Goal: Information Seeking & Learning: Find contact information

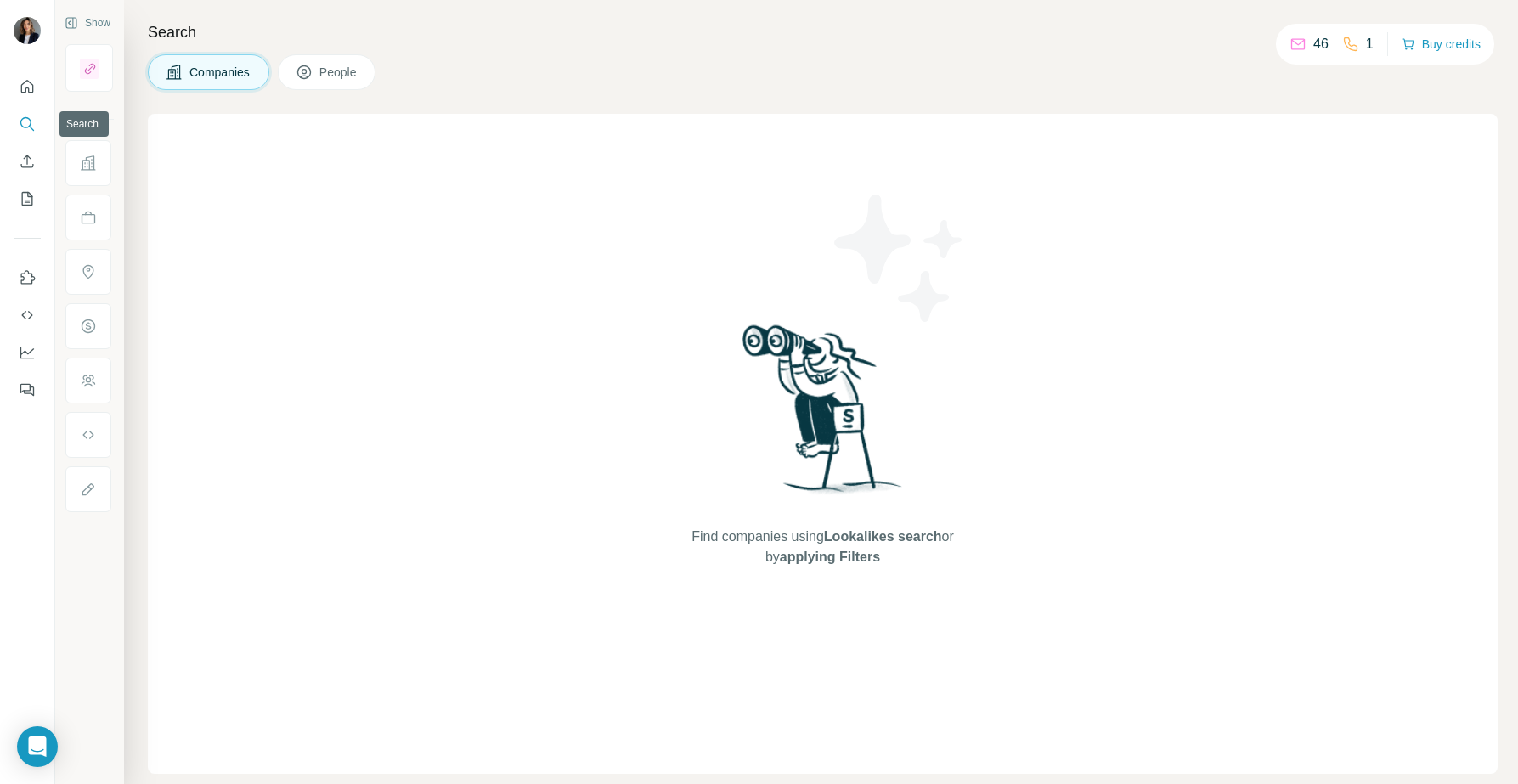
click at [25, 125] on icon "Search" at bounding box center [27, 124] width 17 height 17
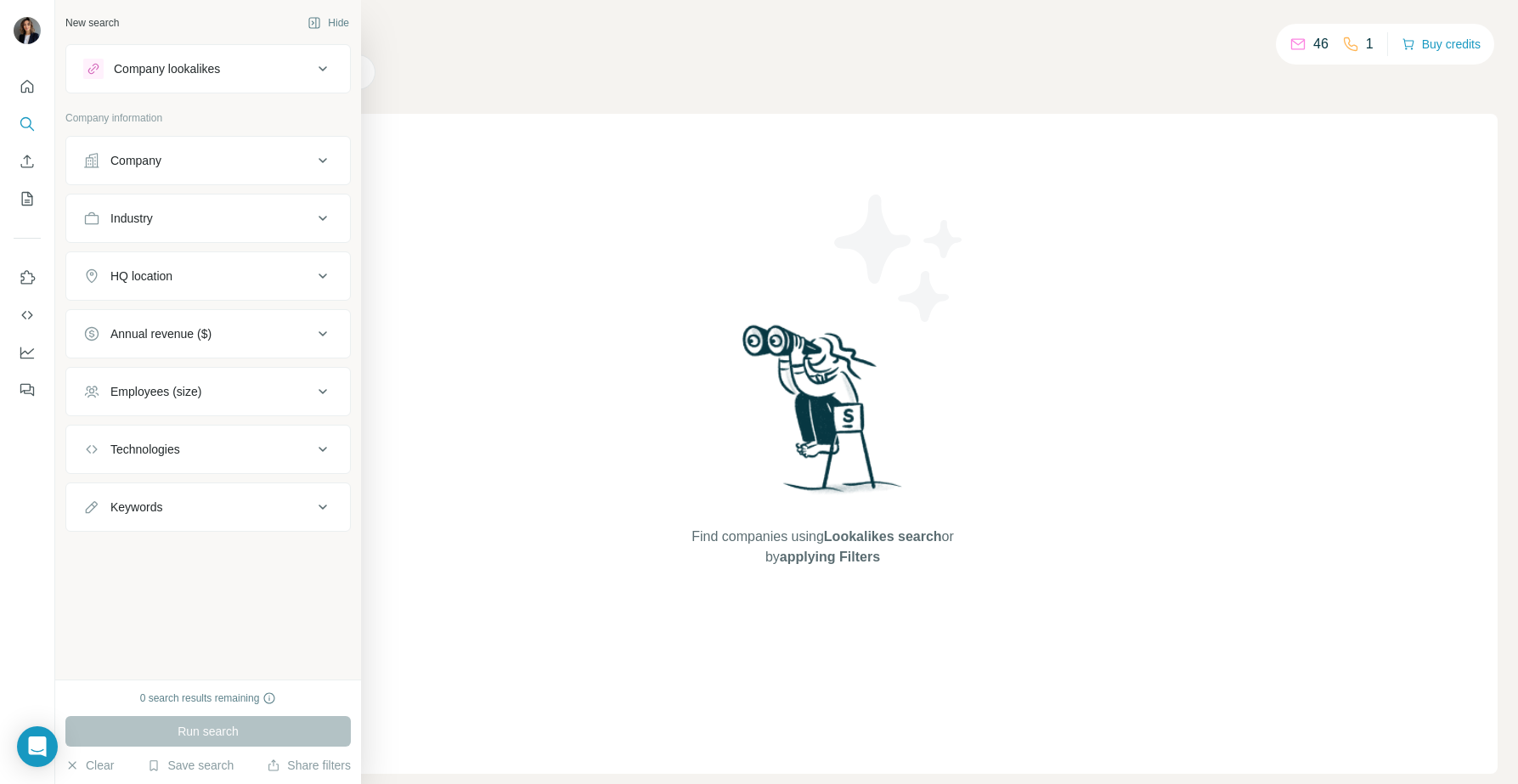
click at [141, 162] on div "Company" at bounding box center [136, 160] width 51 height 17
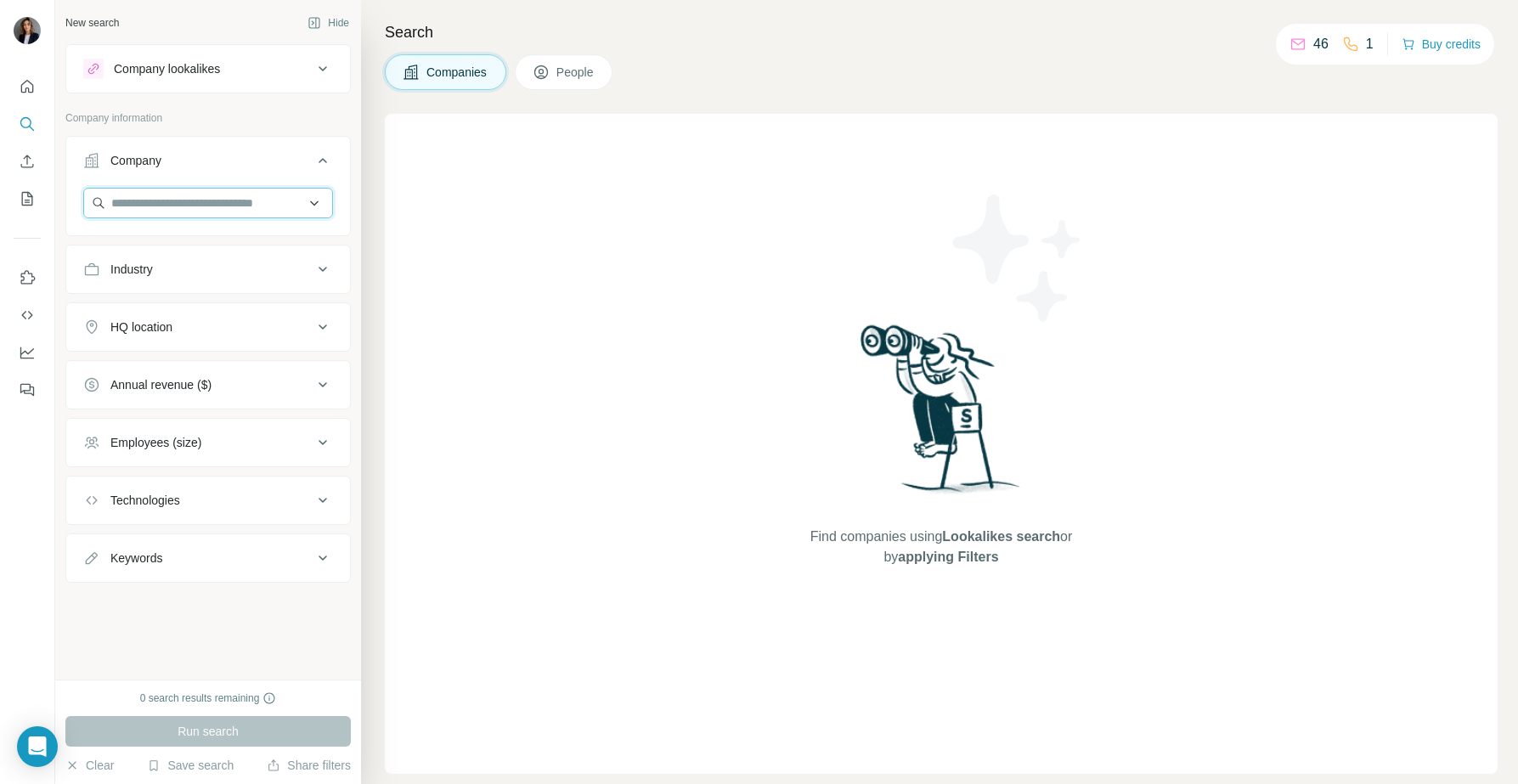
click at [144, 212] on input "text" at bounding box center [207, 203] width 250 height 30
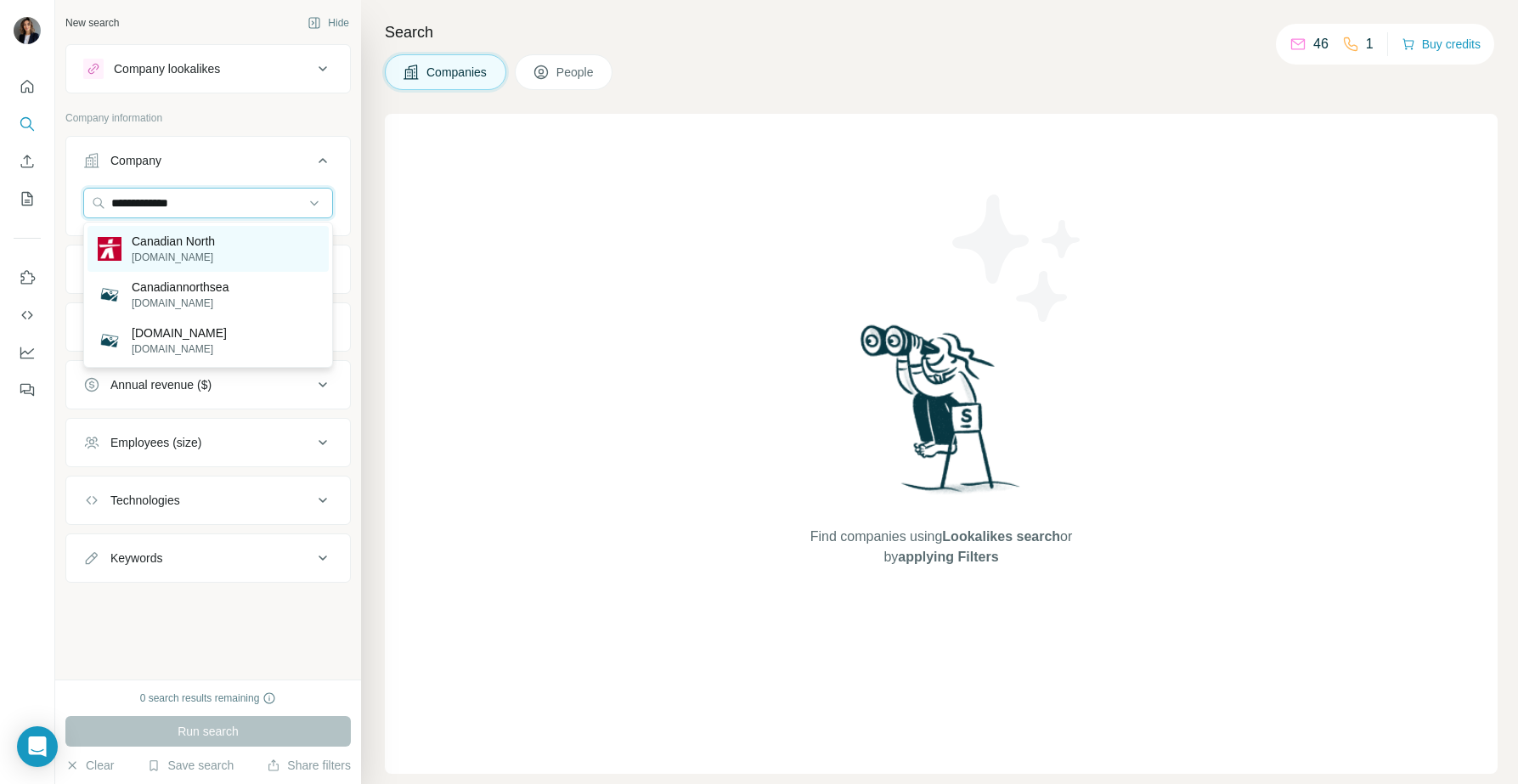
type input "**********"
click at [173, 244] on p "Canadian North" at bounding box center [173, 241] width 83 height 17
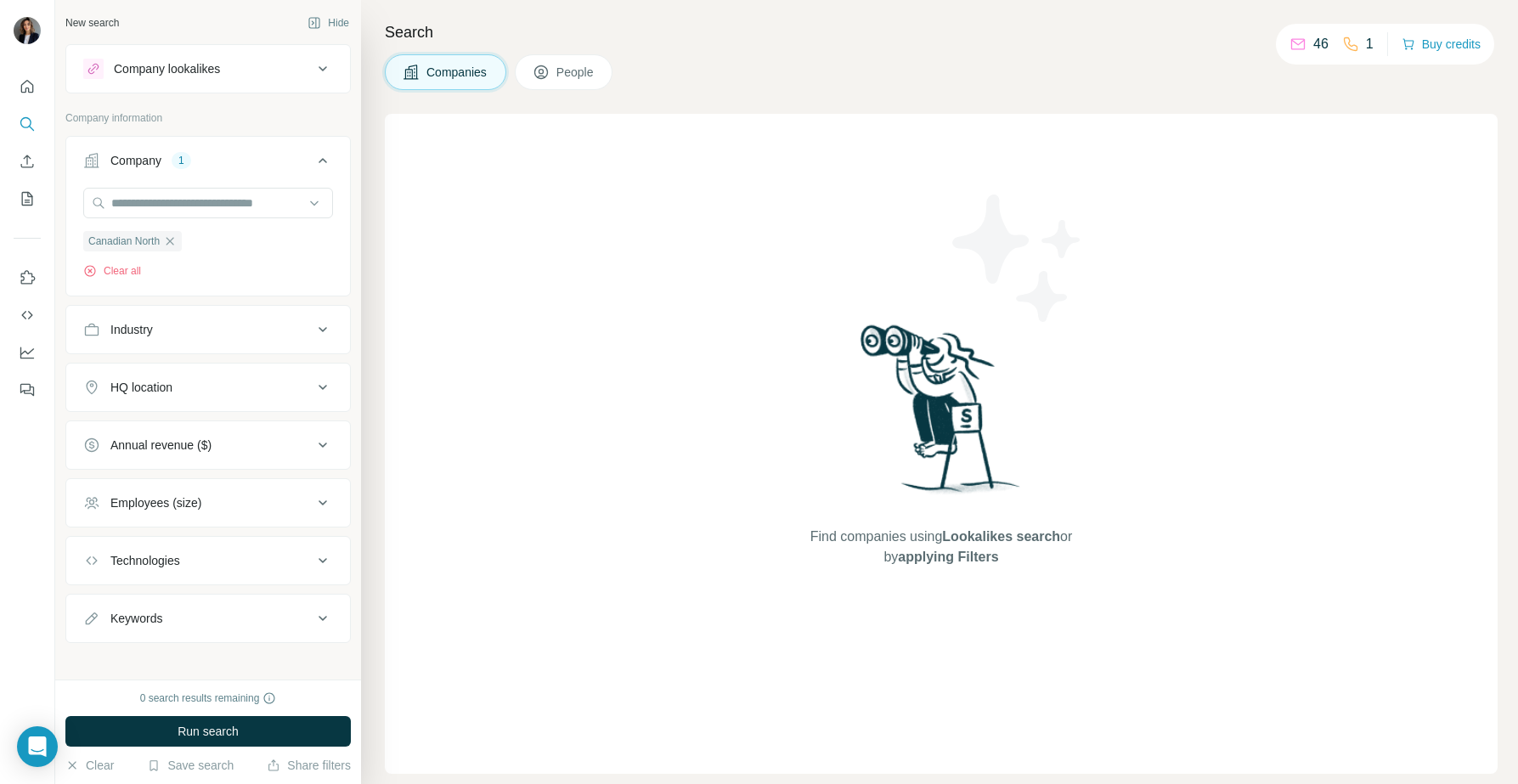
click at [571, 70] on span "People" at bounding box center [575, 73] width 39 height 17
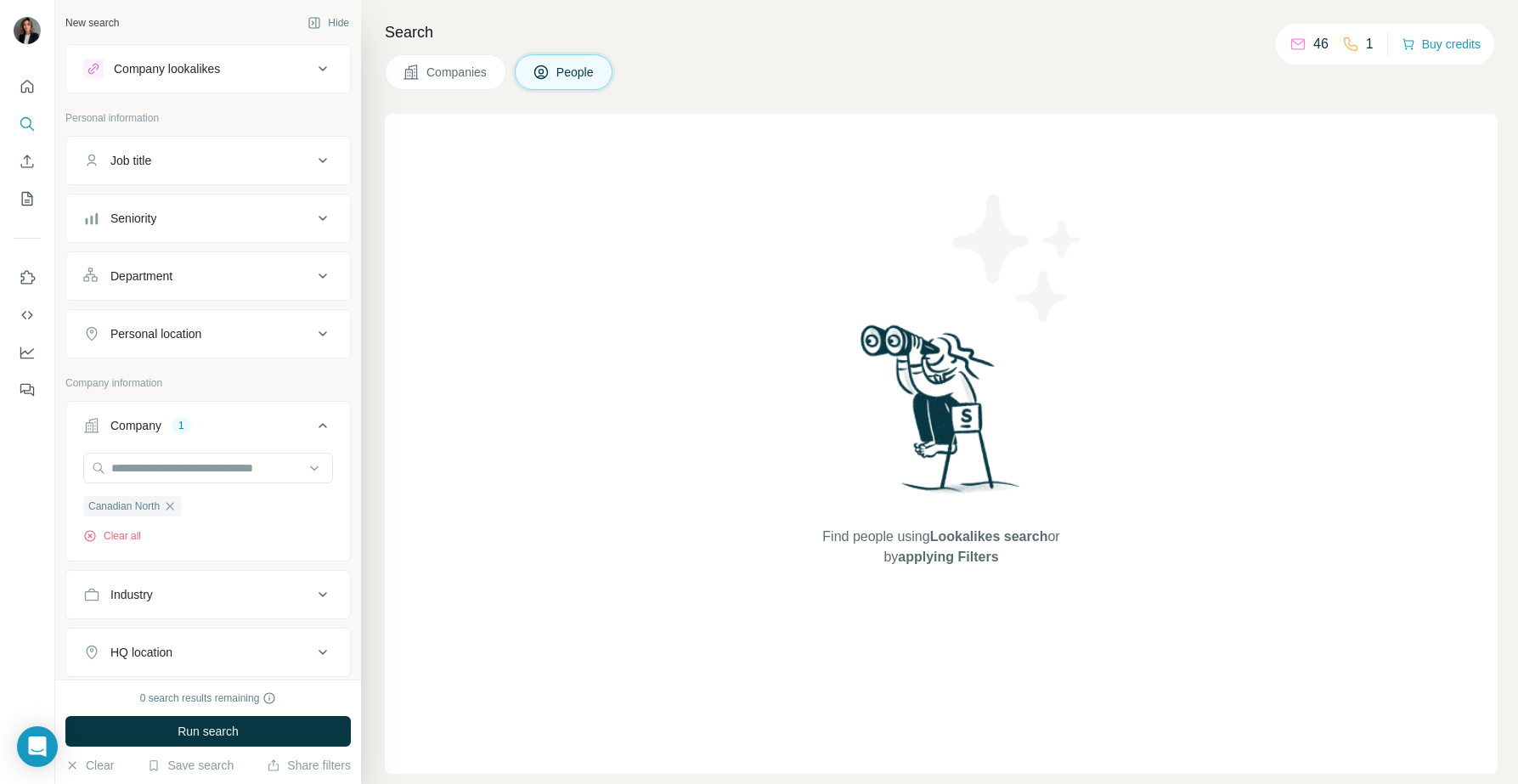
click at [233, 747] on div "0 search results remaining Run search Clear Save search Share filters" at bounding box center [208, 731] width 305 height 105
click at [226, 734] on span "Run search" at bounding box center [207, 731] width 61 height 17
